Goal: Answer question/provide support: Answer question/provide support

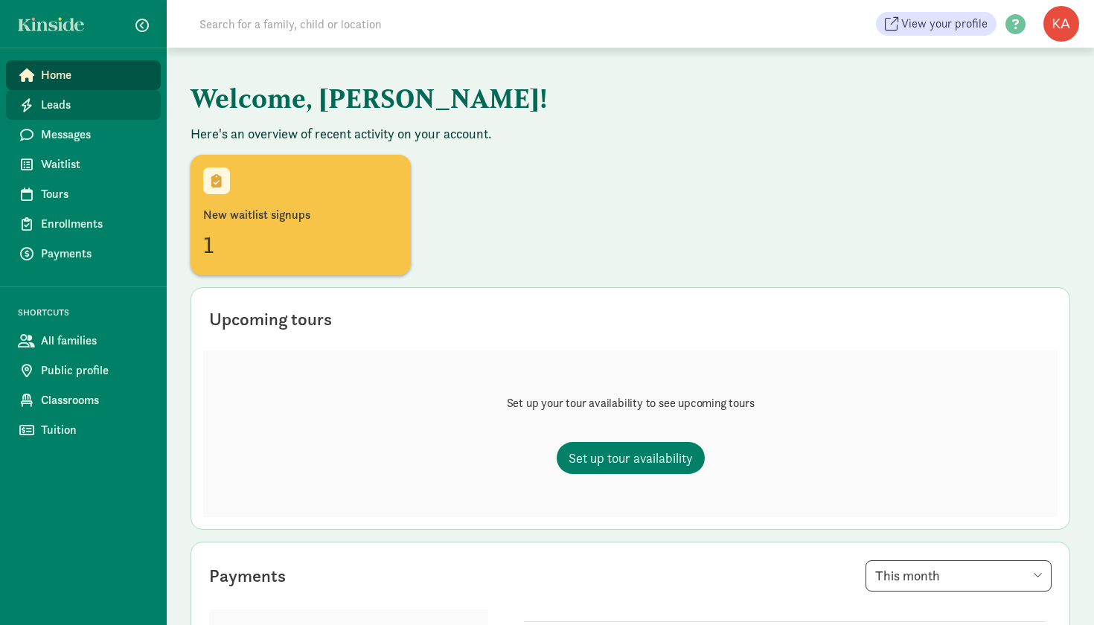
click at [58, 95] on link "Leads" at bounding box center [83, 105] width 155 height 30
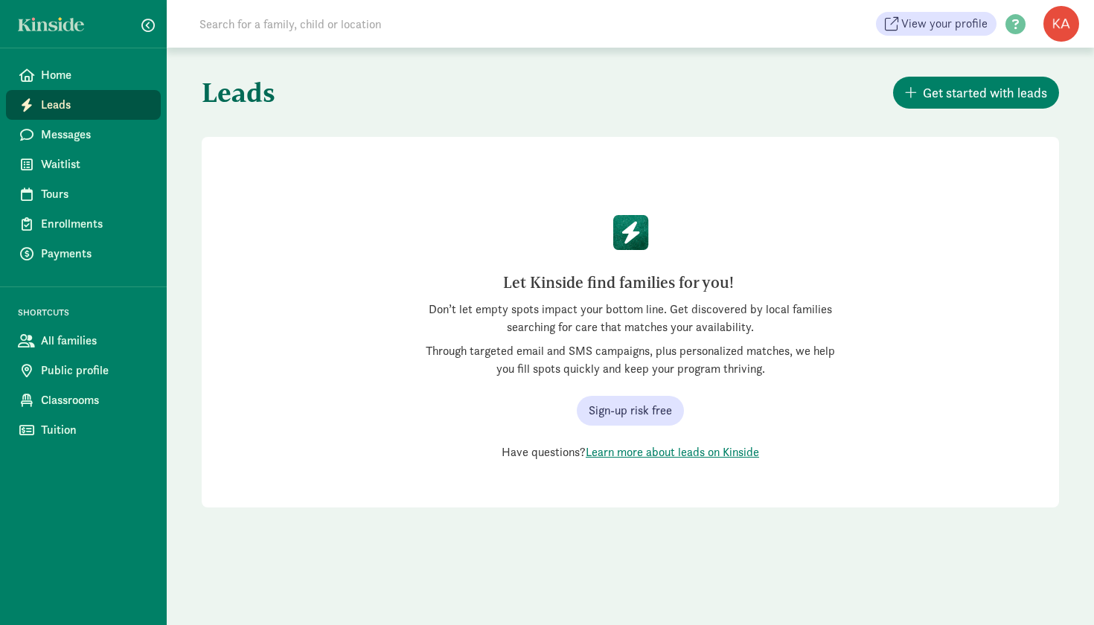
click at [292, 38] on input at bounding box center [400, 24] width 418 height 30
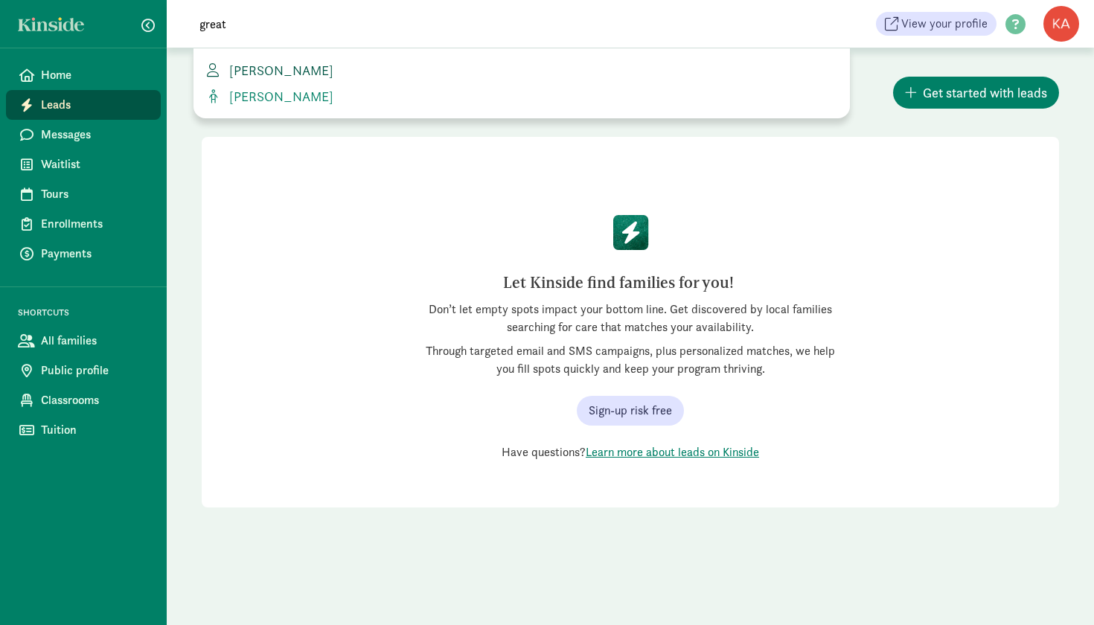
type input "great"
click at [276, 77] on span "[PERSON_NAME]" at bounding box center [278, 70] width 110 height 17
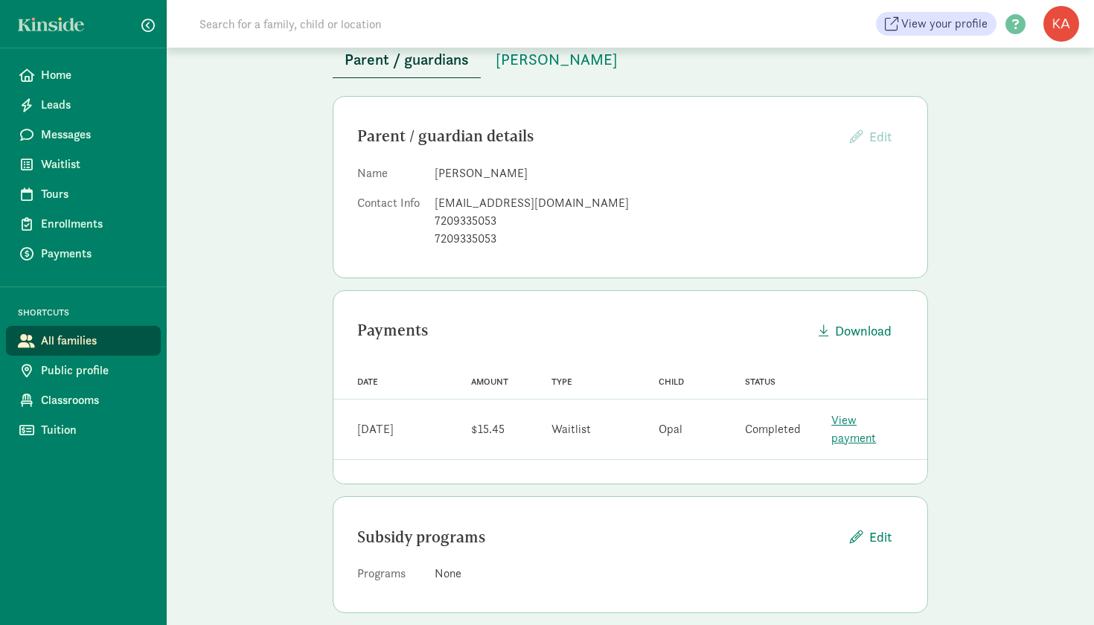
scroll to position [100, 0]
click at [593, 71] on button "[PERSON_NAME]" at bounding box center [557, 60] width 146 height 36
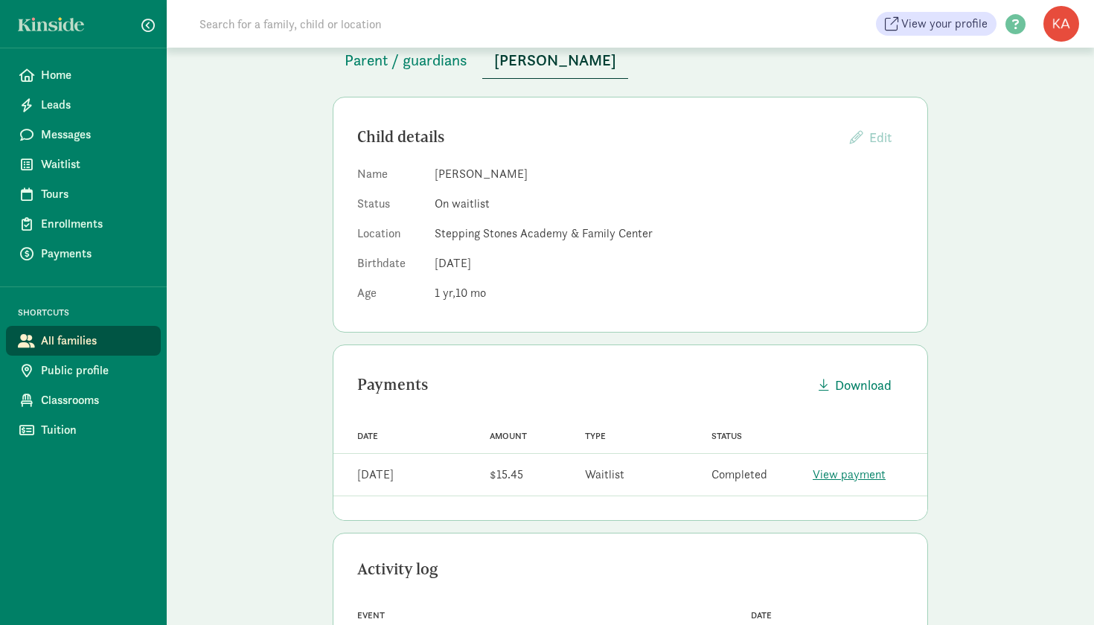
scroll to position [149, 0]
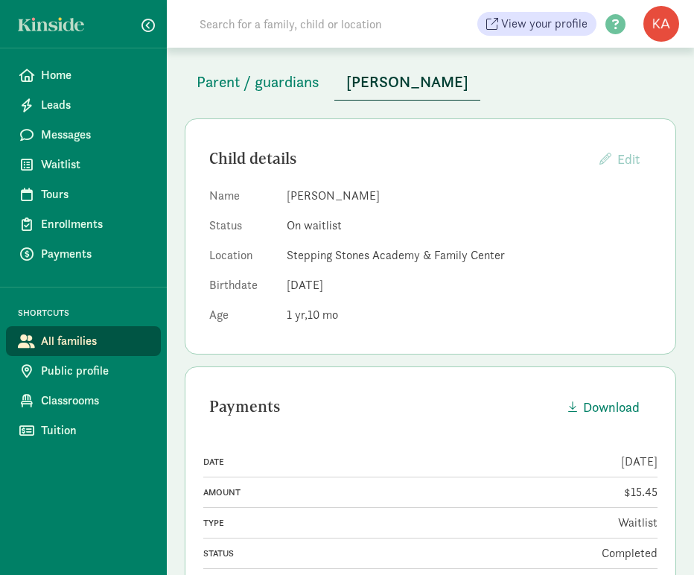
click at [342, 0] on div "View your profile HELP CENTER Welcome to the Kinside Help Center! Click the lin…" at bounding box center [430, 24] width 527 height 48
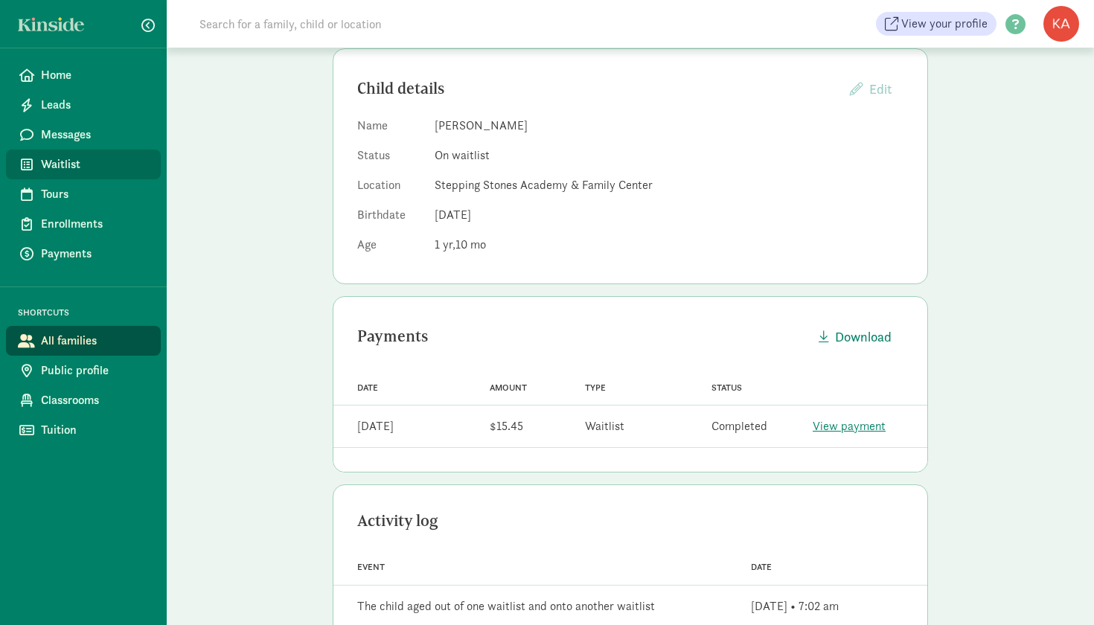
click at [32, 162] on icon at bounding box center [27, 164] width 12 height 13
